Goal: Check status: Check status

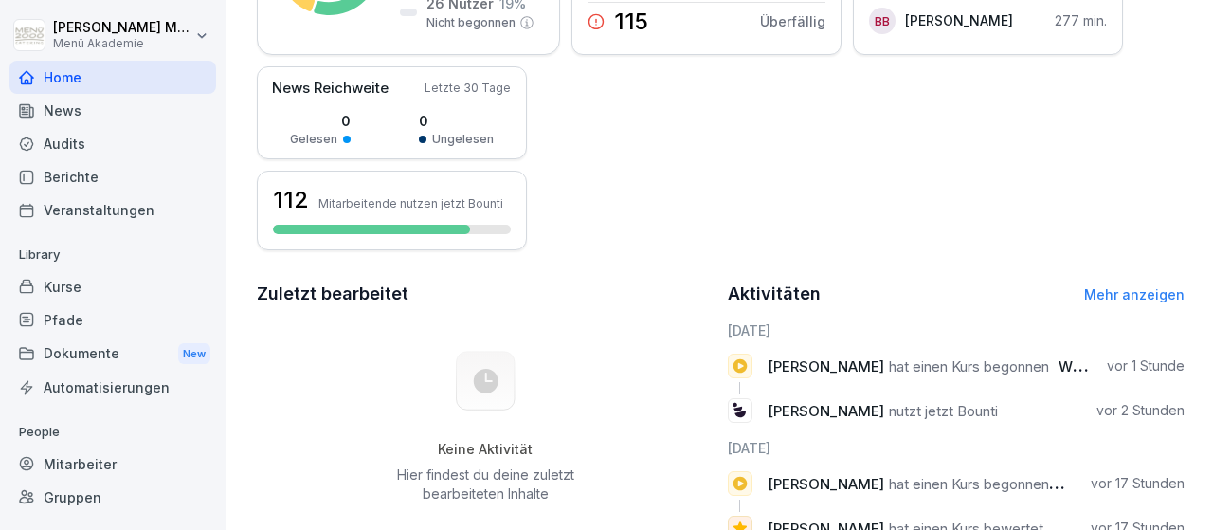
scroll to position [330, 0]
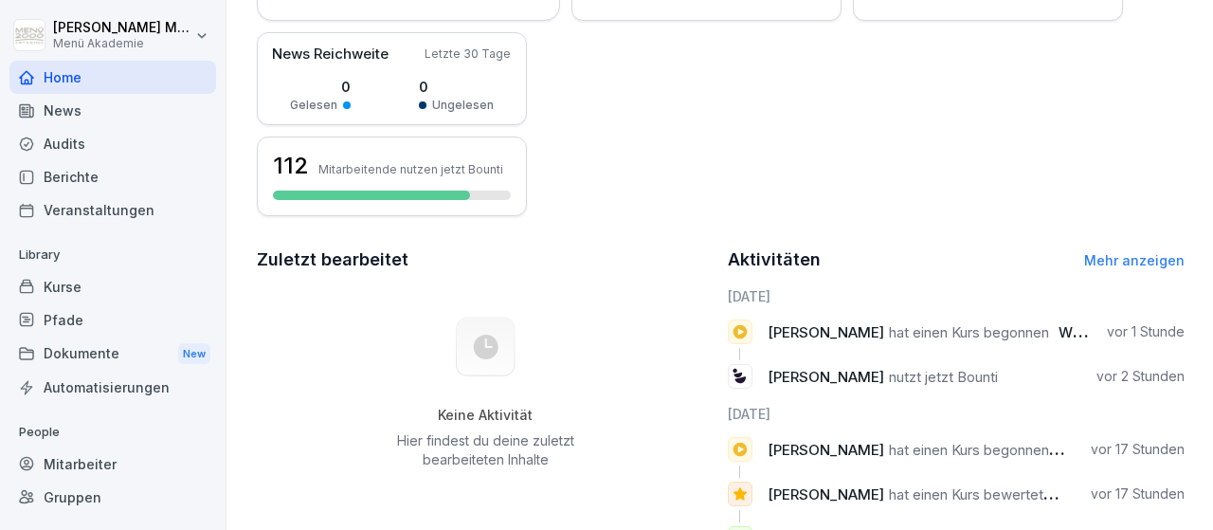
click at [68, 486] on div "Gruppen" at bounding box center [112, 497] width 207 height 33
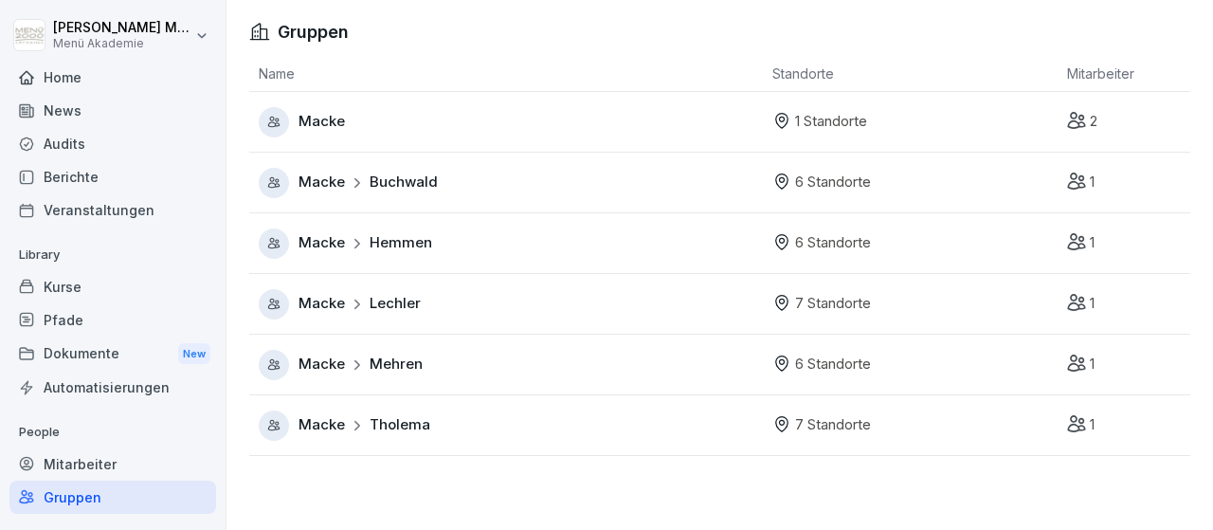
click at [410, 241] on span "Hemmen" at bounding box center [401, 243] width 63 height 22
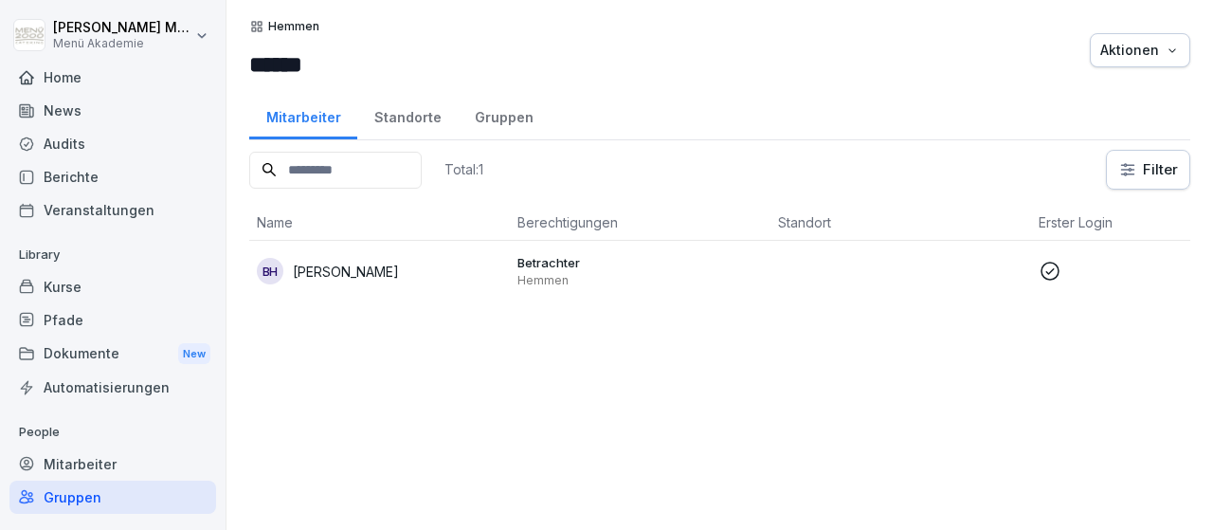
click at [401, 113] on div "Standorte" at bounding box center [407, 115] width 100 height 48
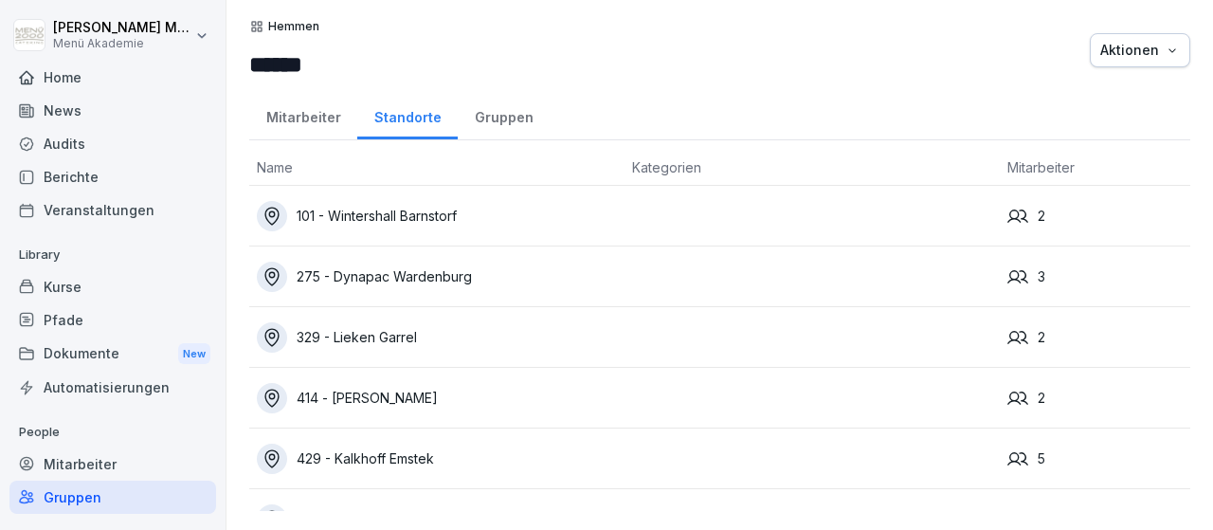
scroll to position [38, 0]
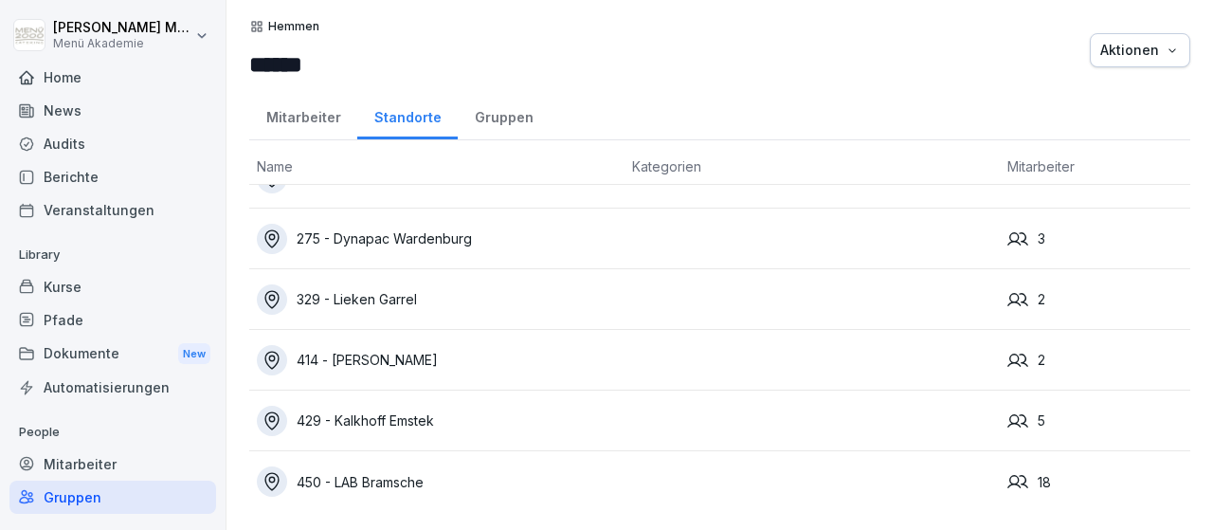
click at [413, 474] on div "450 - LAB Bramsche" at bounding box center [437, 481] width 360 height 30
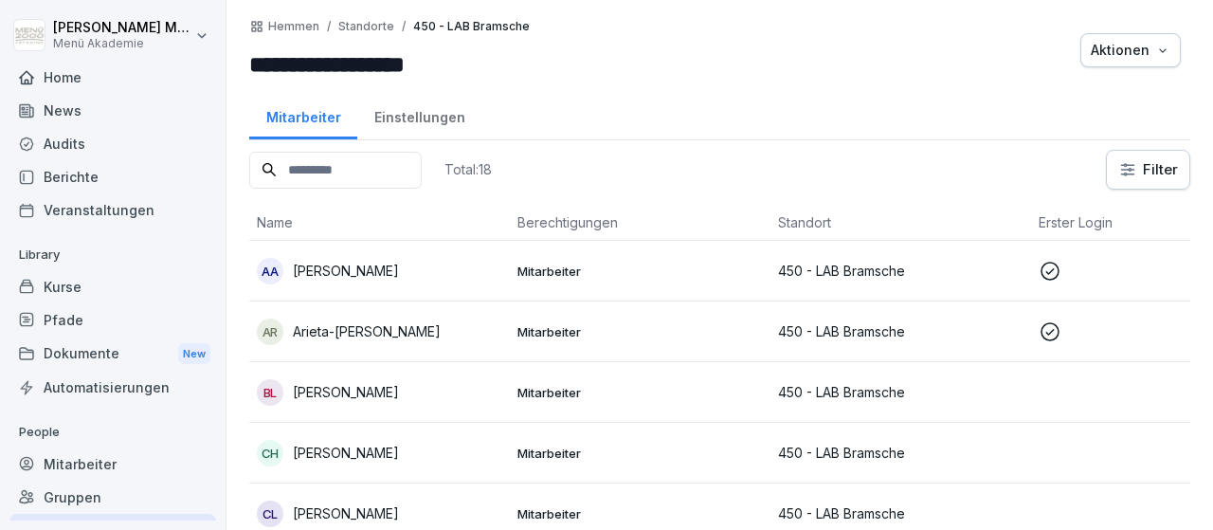
click at [399, 276] on p "Abdulrahman Alabdullah" at bounding box center [346, 271] width 106 height 20
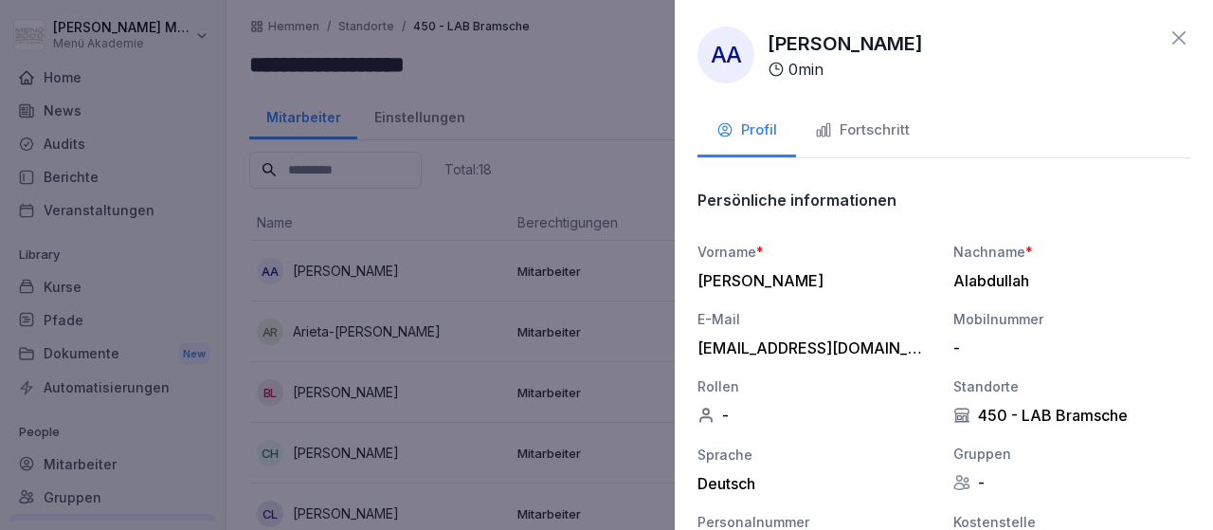
click at [1178, 43] on icon at bounding box center [1179, 38] width 23 height 23
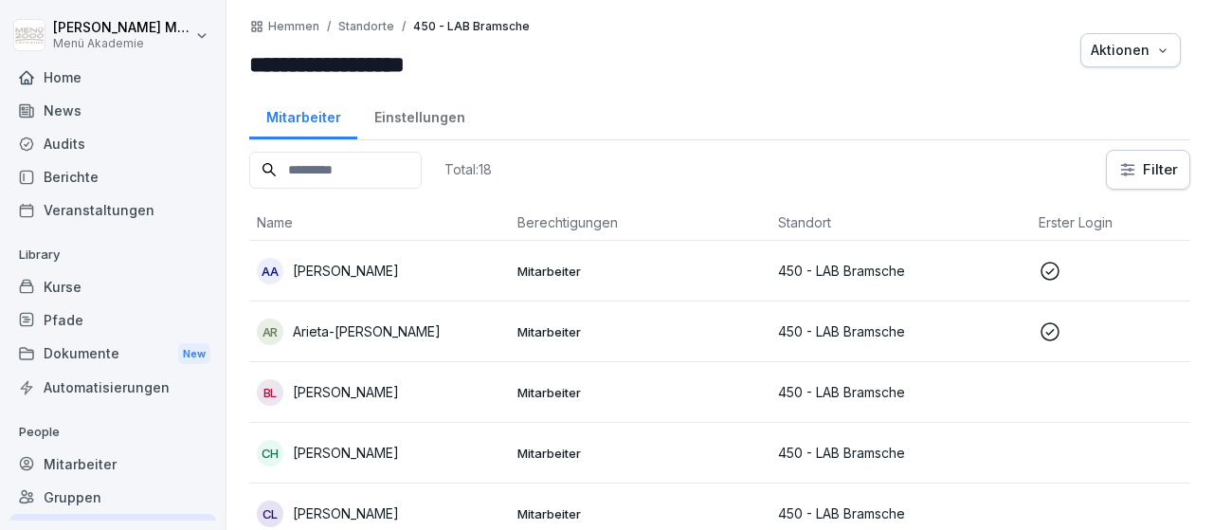
click at [407, 336] on p "Arieta-Zoica Rosca" at bounding box center [367, 331] width 148 height 20
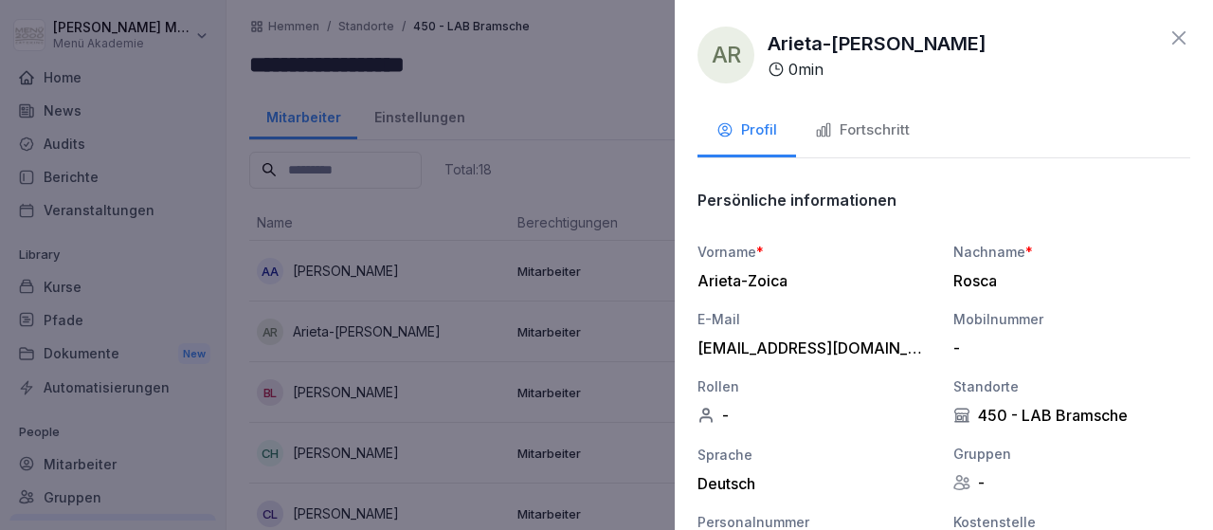
click at [856, 132] on div "Fortschritt" at bounding box center [862, 130] width 95 height 22
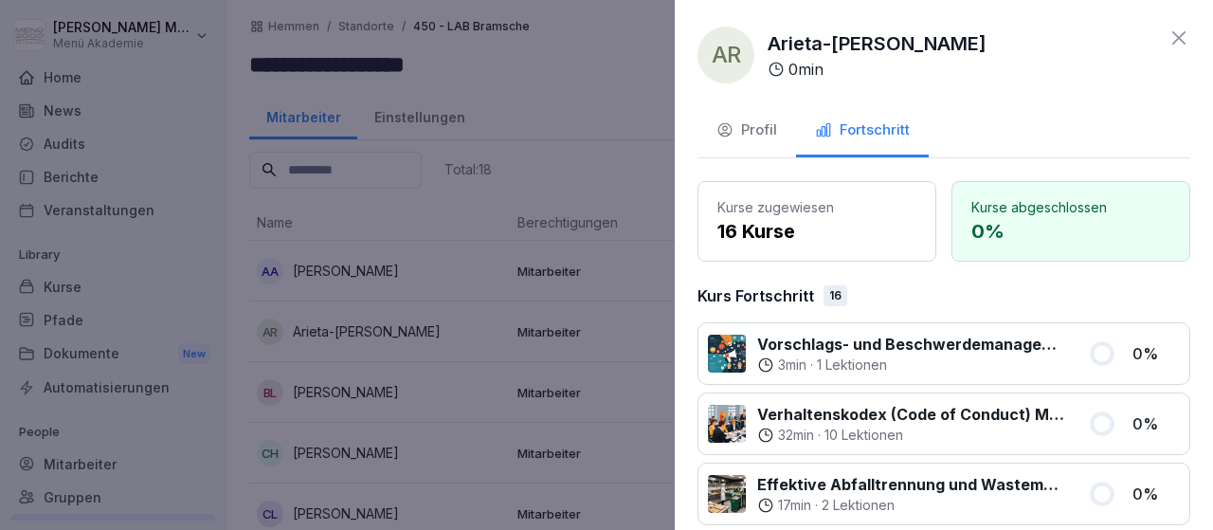
click at [766, 134] on div "Profil" at bounding box center [747, 130] width 61 height 22
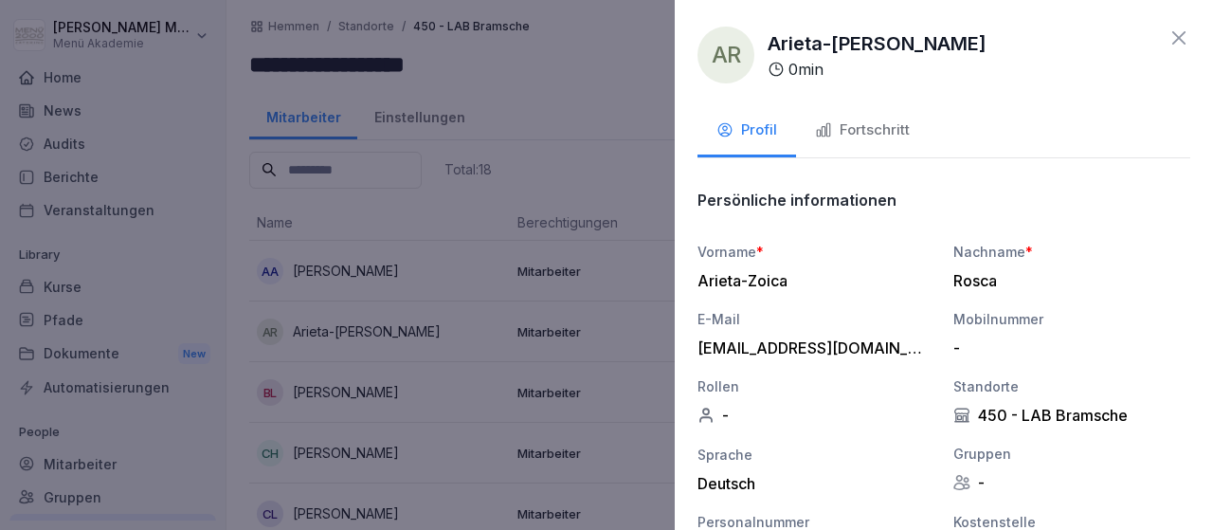
click at [1178, 41] on icon at bounding box center [1179, 38] width 23 height 23
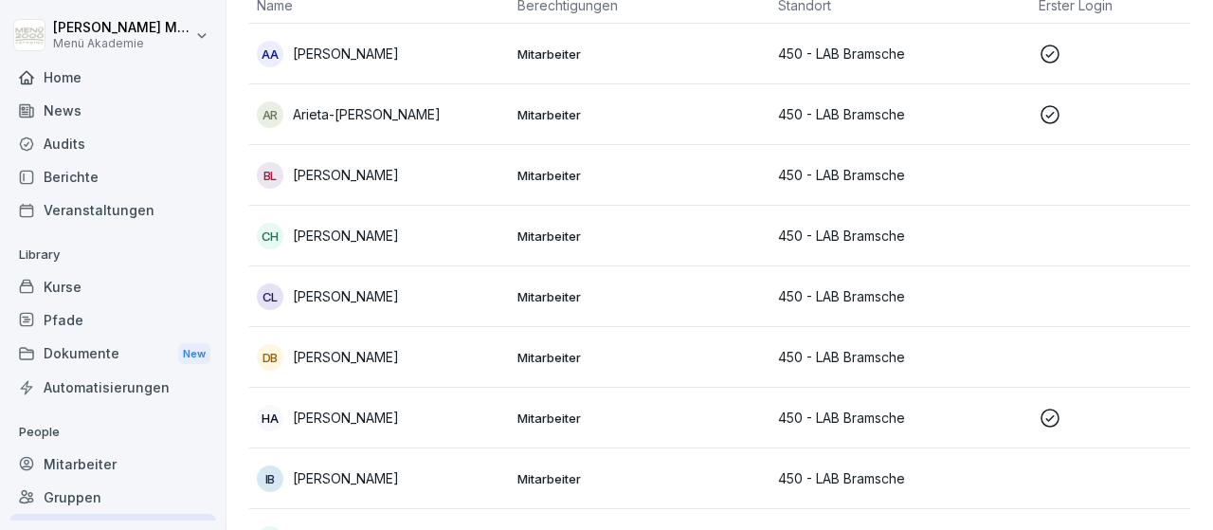
scroll to position [330, 0]
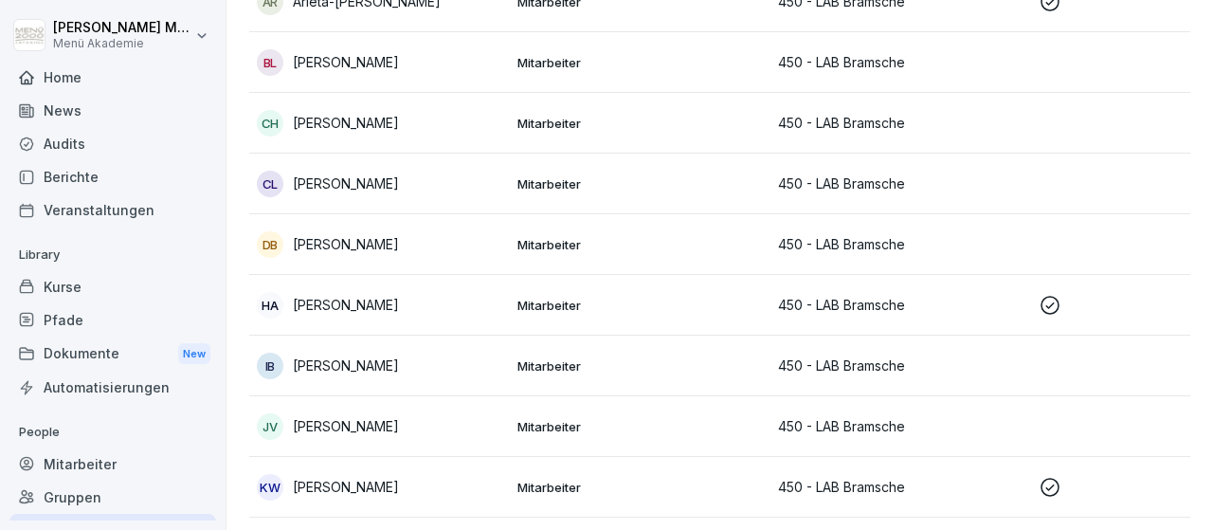
click at [380, 302] on p "[PERSON_NAME]" at bounding box center [346, 305] width 106 height 20
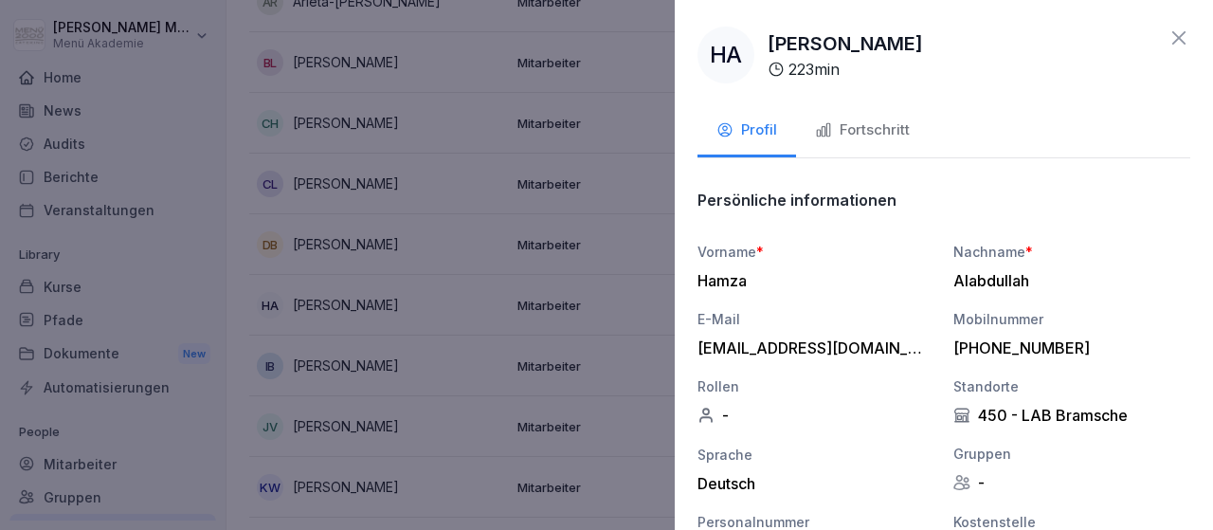
click at [1184, 40] on icon at bounding box center [1179, 38] width 23 height 23
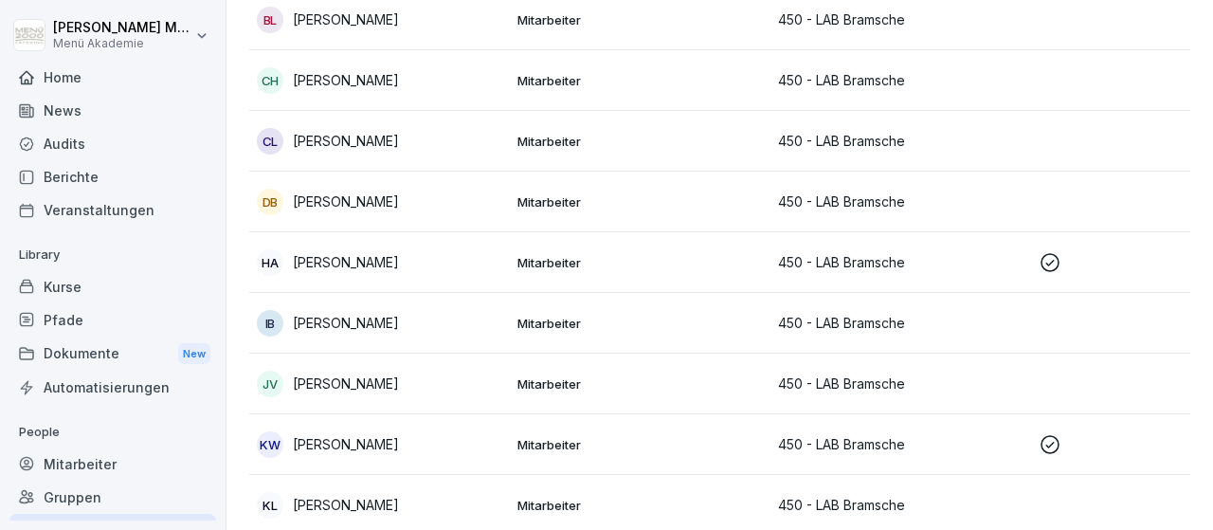
scroll to position [440, 0]
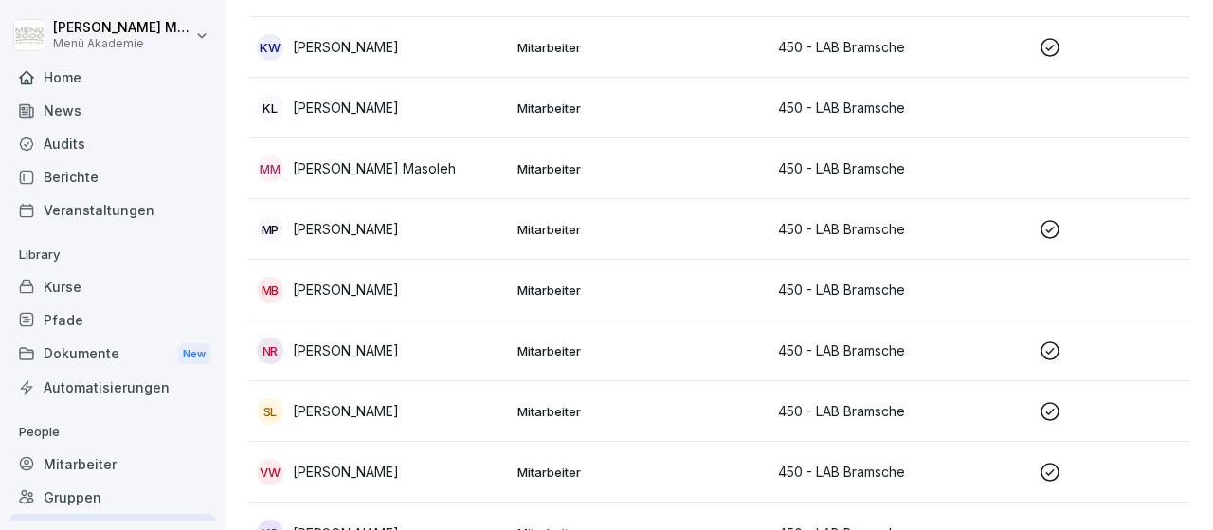
click at [369, 219] on p "[PERSON_NAME]" at bounding box center [346, 229] width 106 height 20
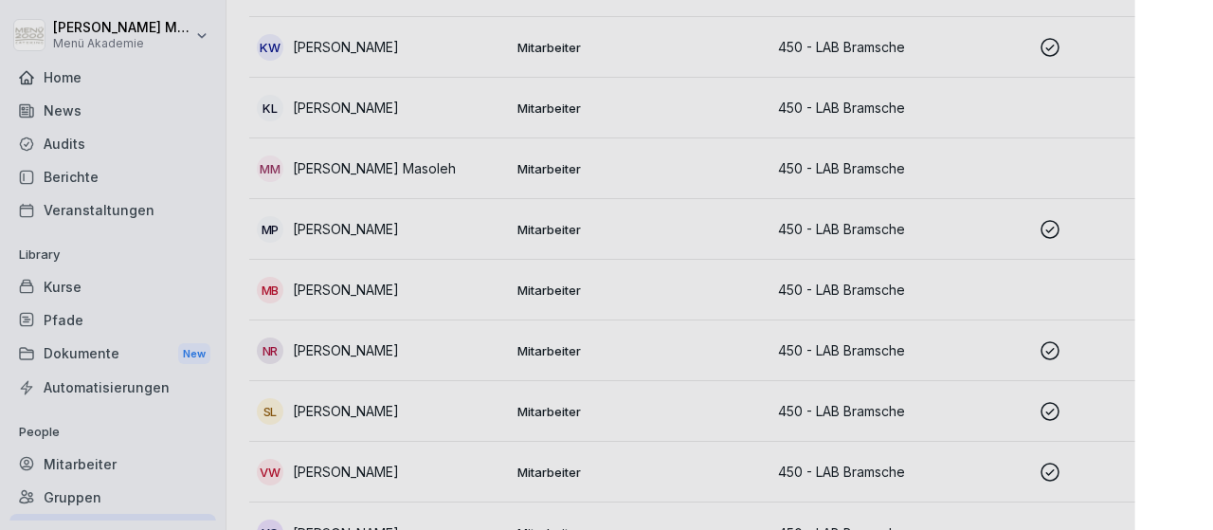
scroll to position [770, 0]
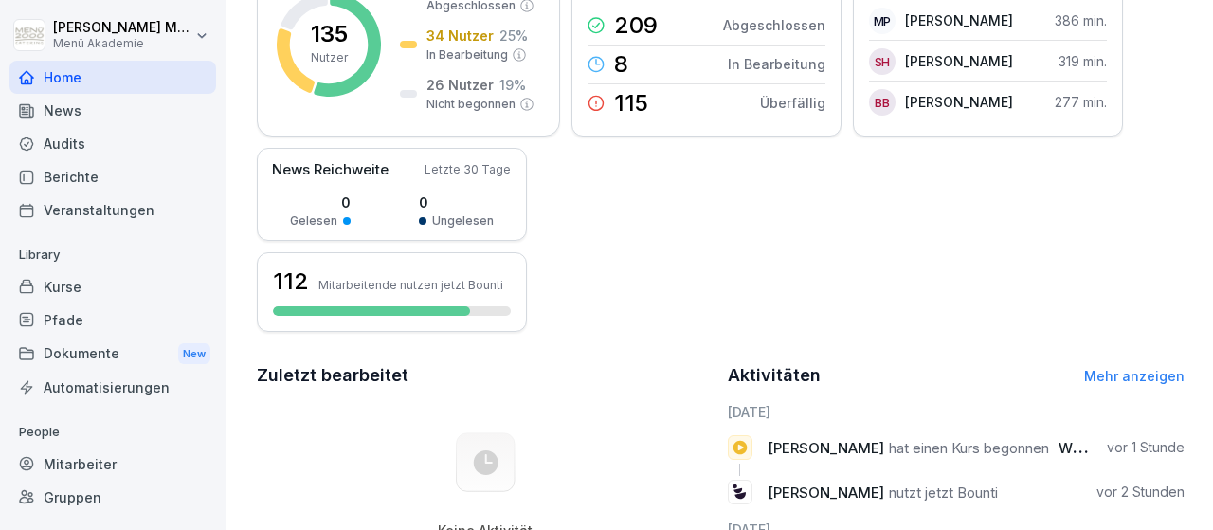
scroll to position [220, 0]
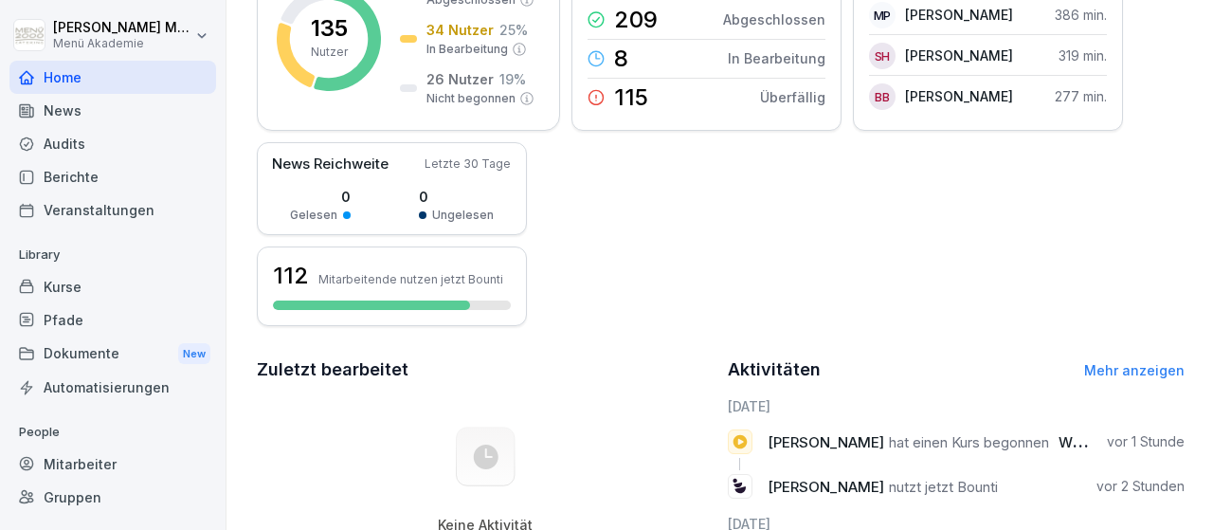
click at [88, 494] on div "Gruppen" at bounding box center [112, 497] width 207 height 33
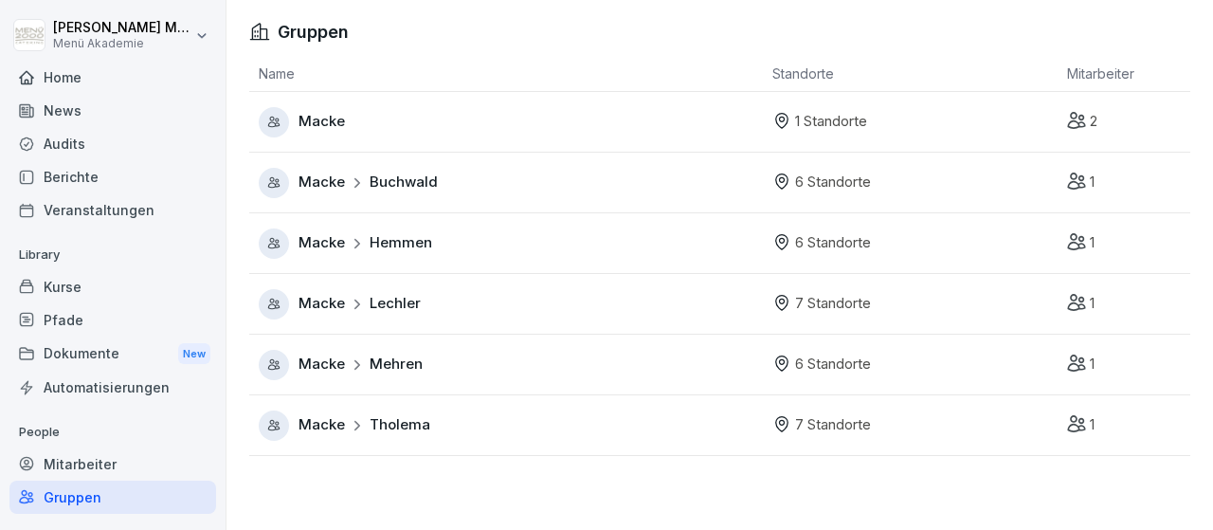
click at [464, 257] on div "Macke Hemmen" at bounding box center [511, 243] width 504 height 30
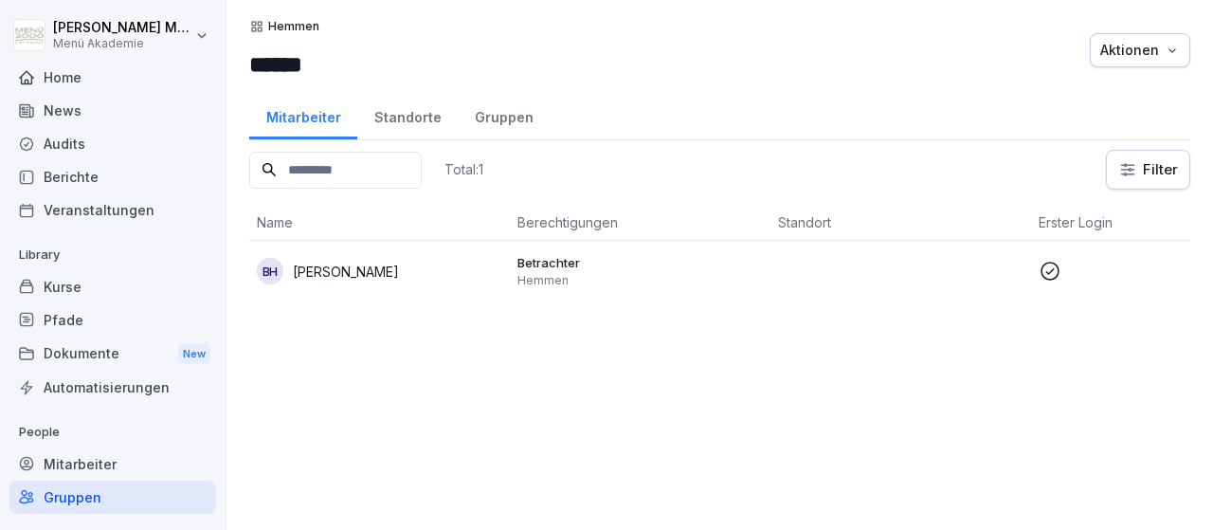
click at [410, 115] on div "Standorte" at bounding box center [407, 115] width 100 height 48
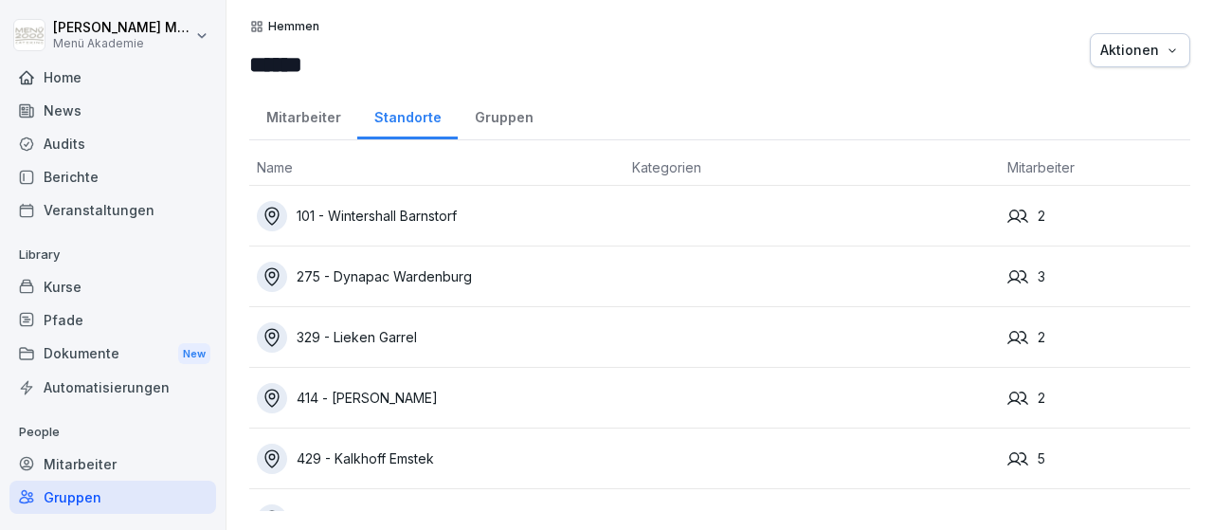
scroll to position [38, 0]
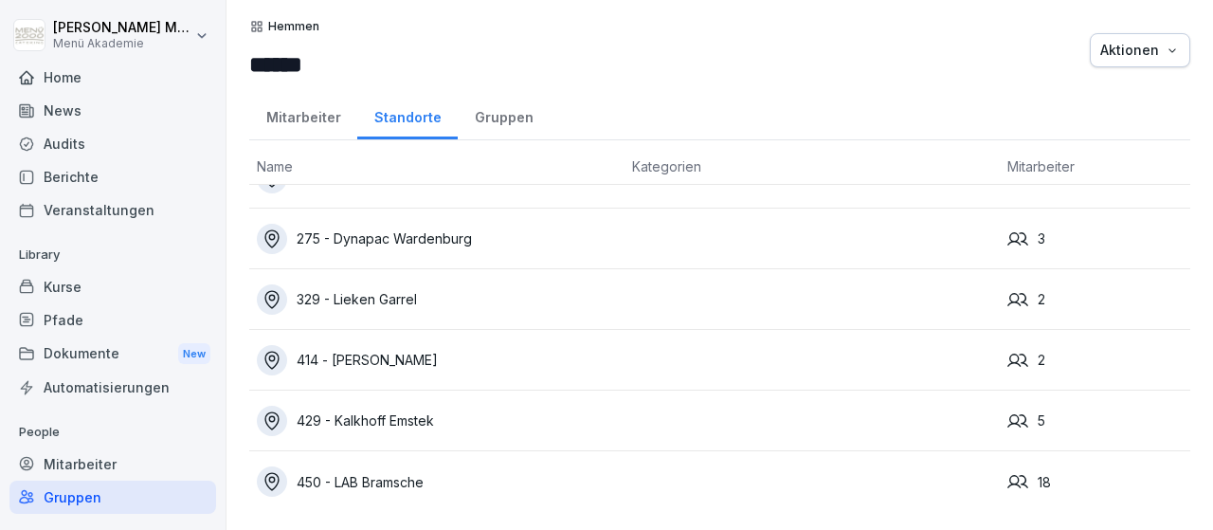
click at [416, 477] on div "450 - LAB Bramsche" at bounding box center [437, 481] width 360 height 30
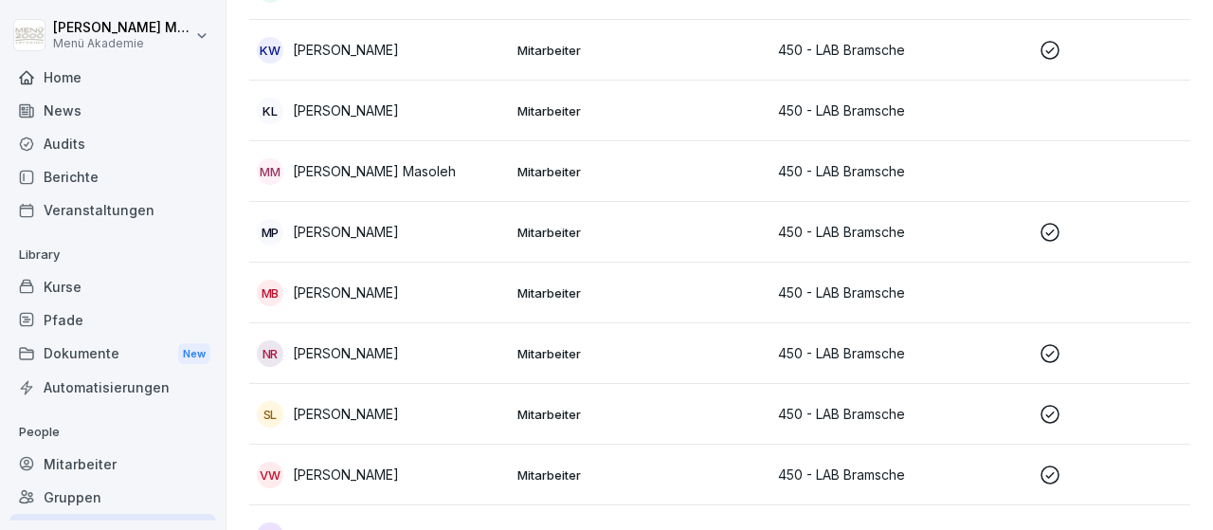
scroll to position [770, 0]
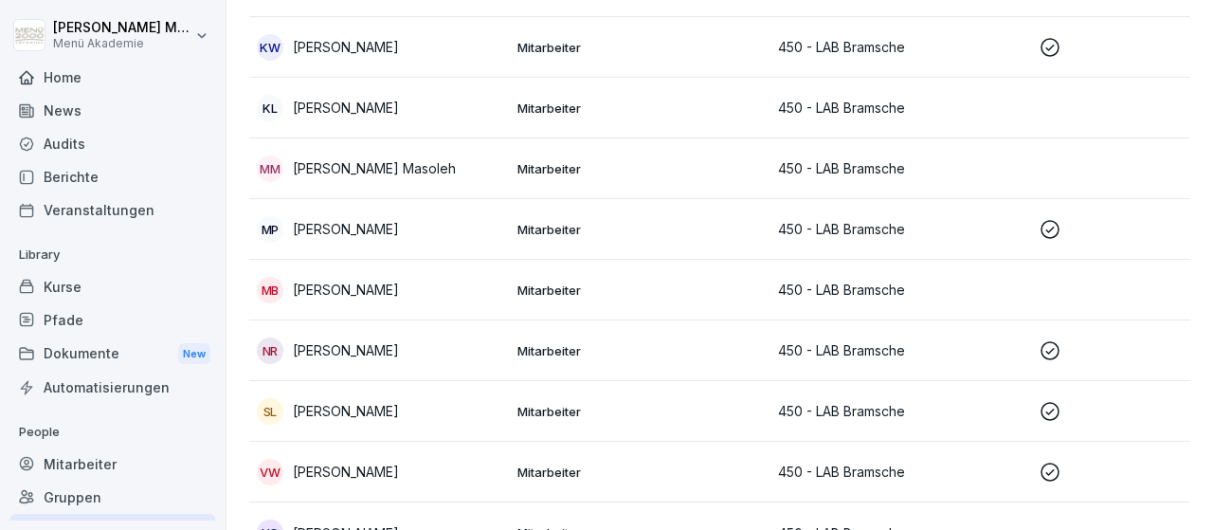
click at [367, 346] on p "[PERSON_NAME]" at bounding box center [346, 350] width 106 height 20
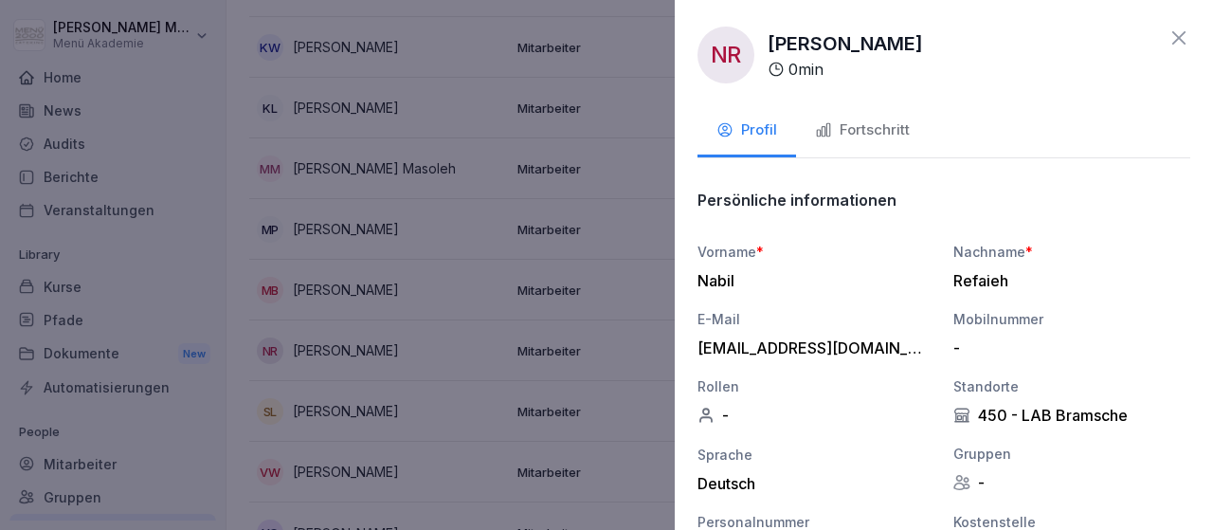
click at [869, 131] on div "Fortschritt" at bounding box center [862, 130] width 95 height 22
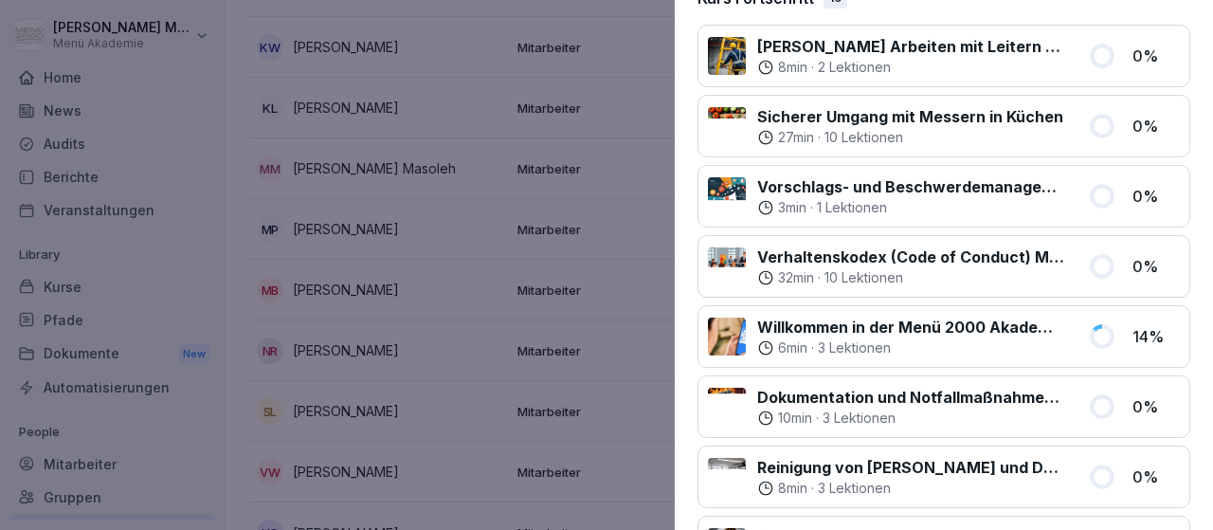
scroll to position [0, 0]
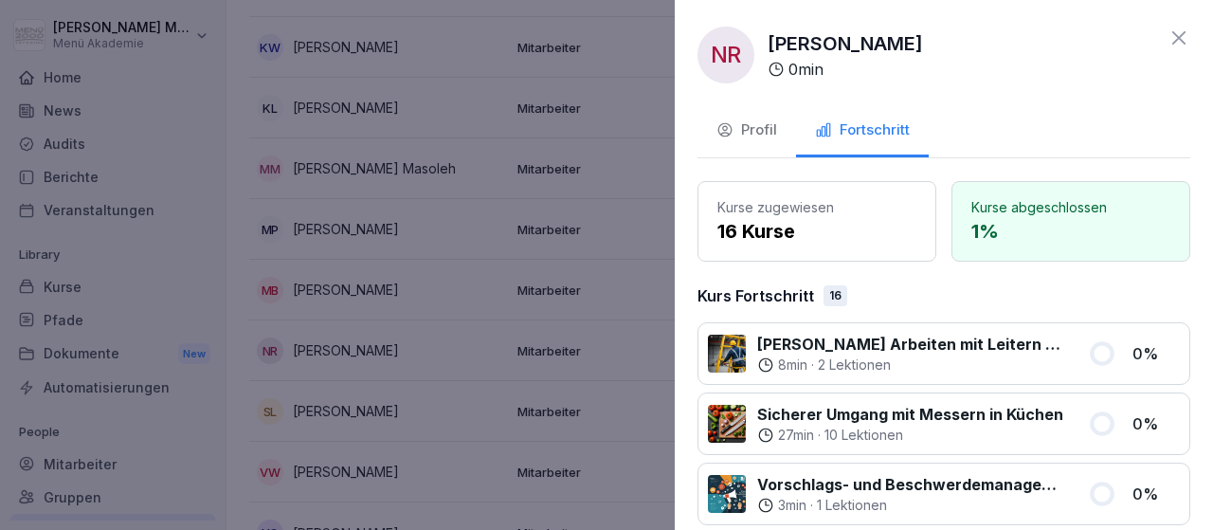
click at [1180, 37] on icon at bounding box center [1179, 37] width 13 height 13
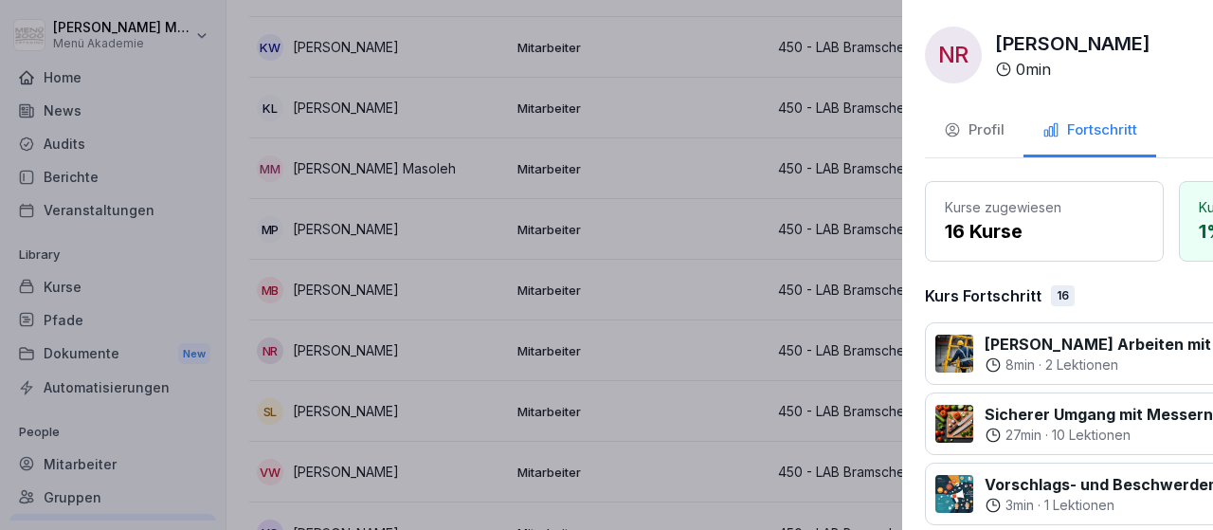
scroll to position [770, 0]
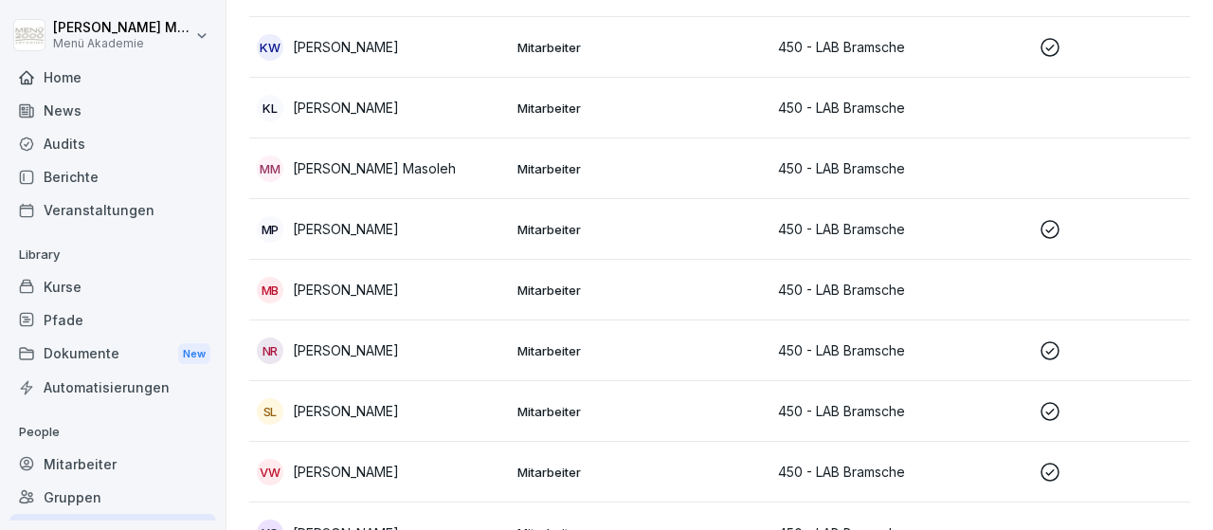
click at [367, 410] on p "[PERSON_NAME]" at bounding box center [346, 411] width 106 height 20
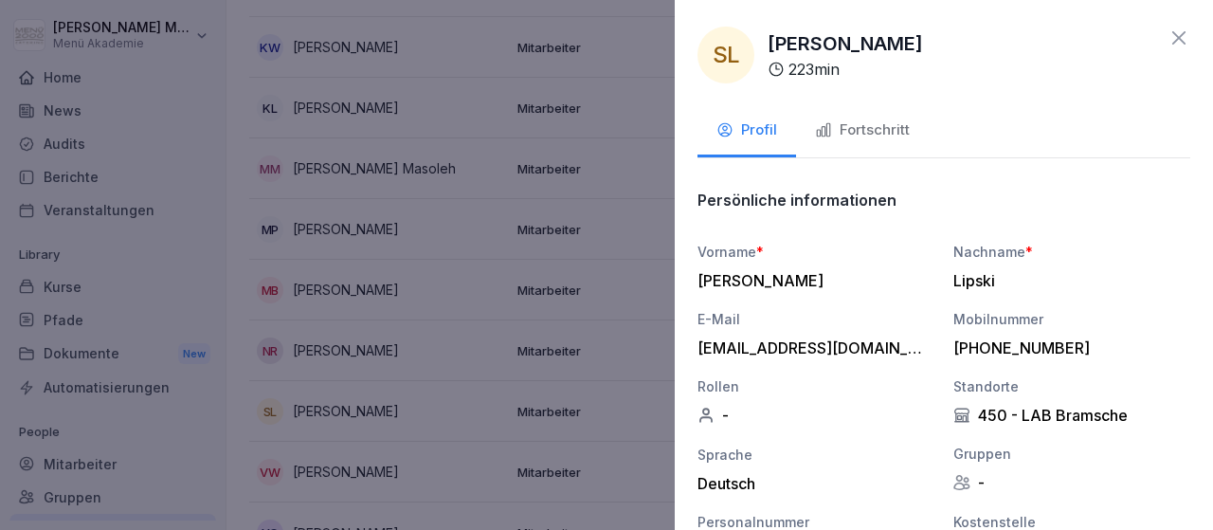
click at [855, 130] on div "Fortschritt" at bounding box center [862, 130] width 95 height 22
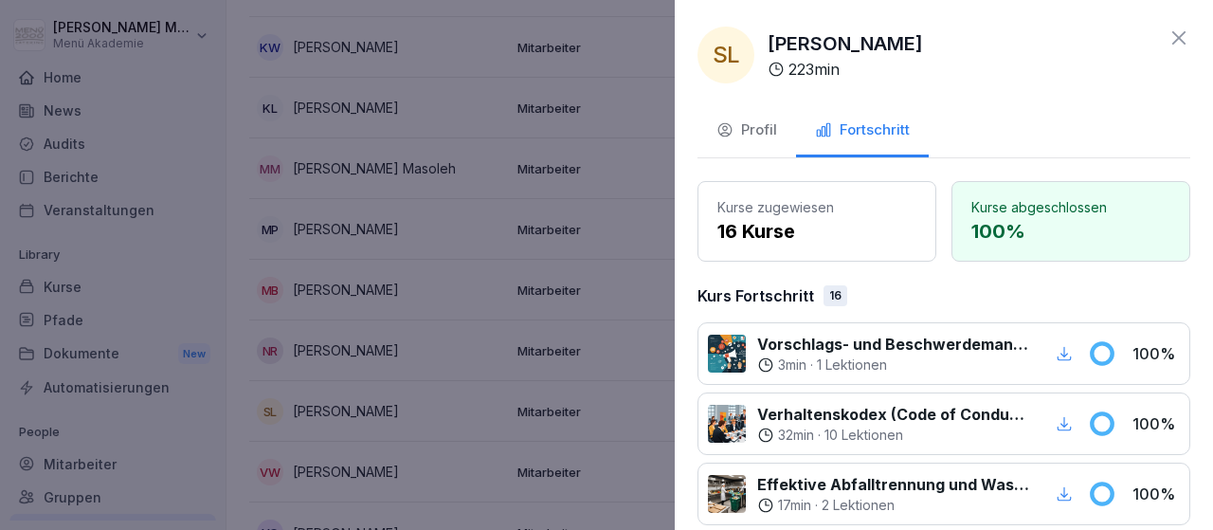
click at [1171, 38] on icon at bounding box center [1179, 38] width 23 height 23
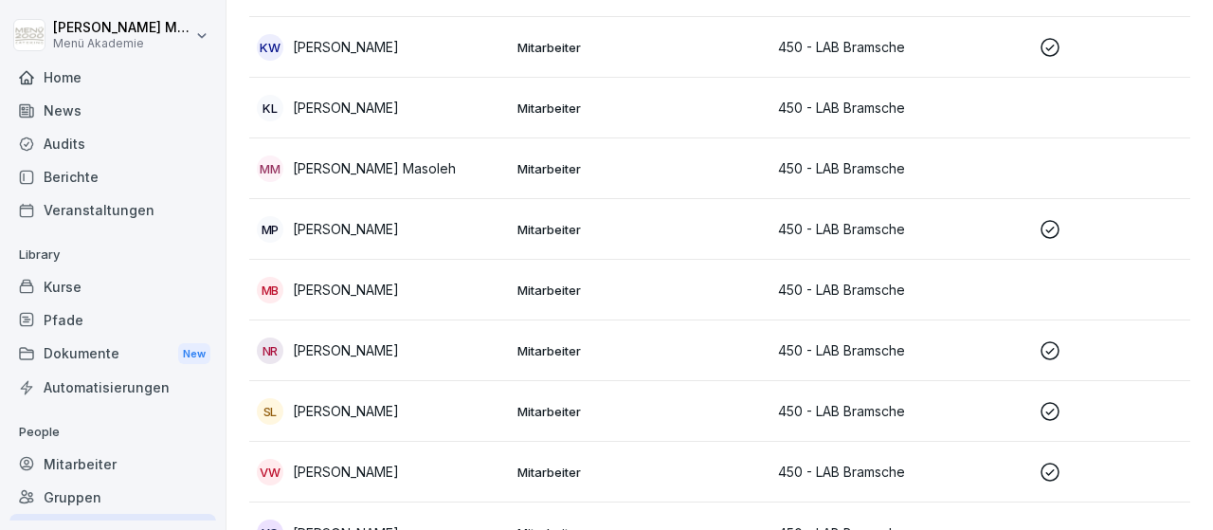
click at [345, 475] on p "[PERSON_NAME]" at bounding box center [346, 472] width 106 height 20
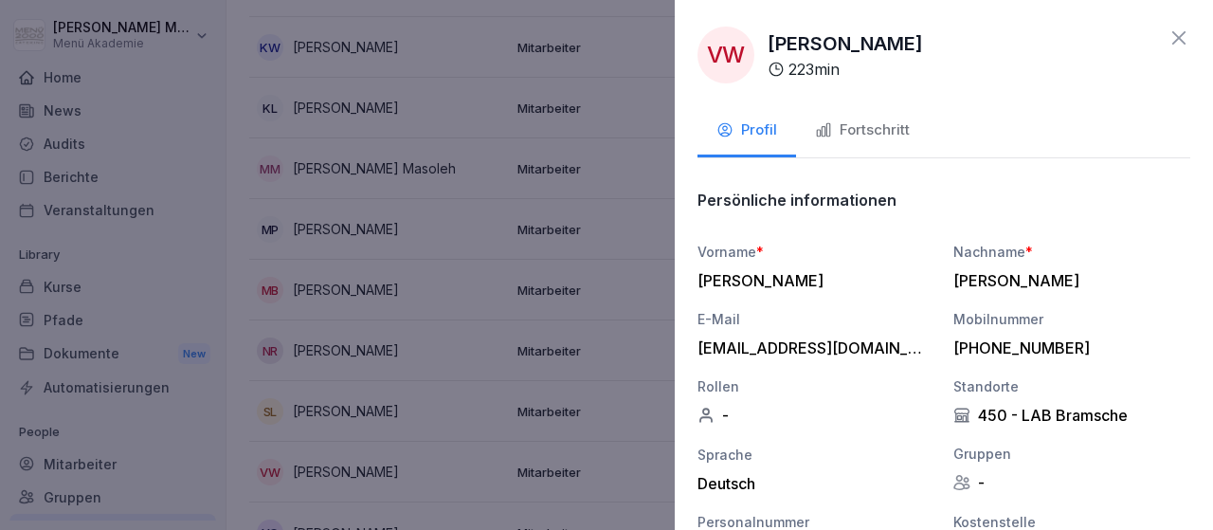
click at [1176, 41] on icon at bounding box center [1179, 37] width 13 height 13
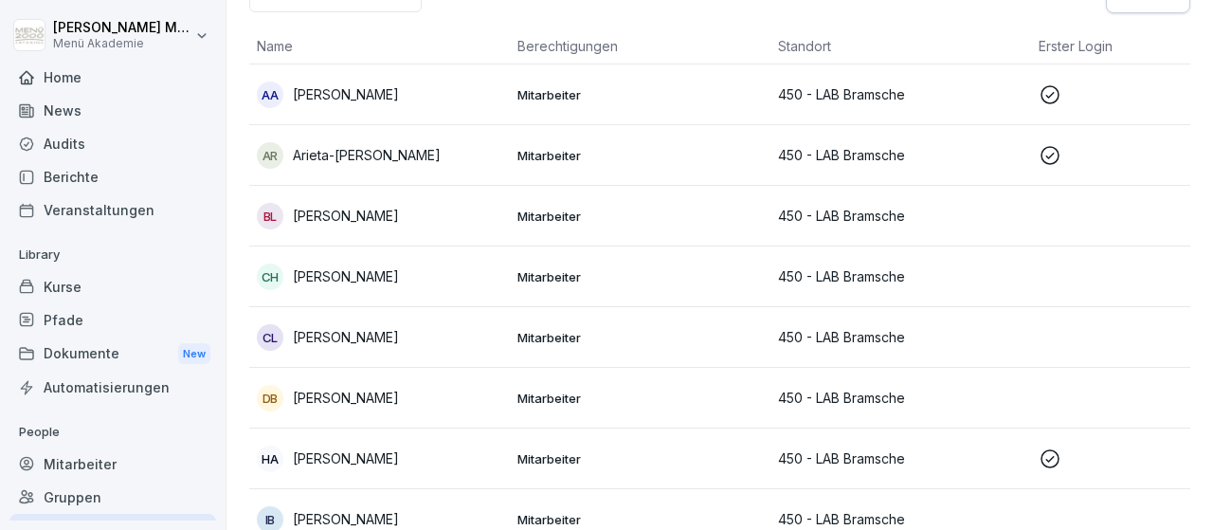
scroll to position [141, 0]
